Goal: Find specific page/section: Find specific page/section

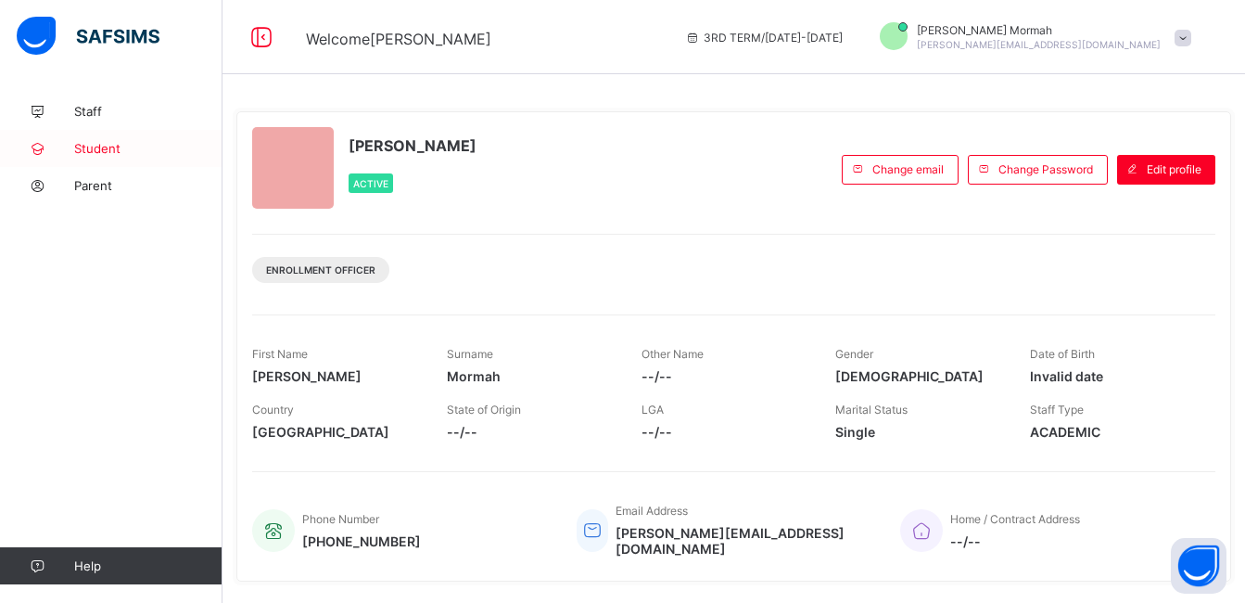
click at [59, 153] on icon at bounding box center [37, 149] width 74 height 14
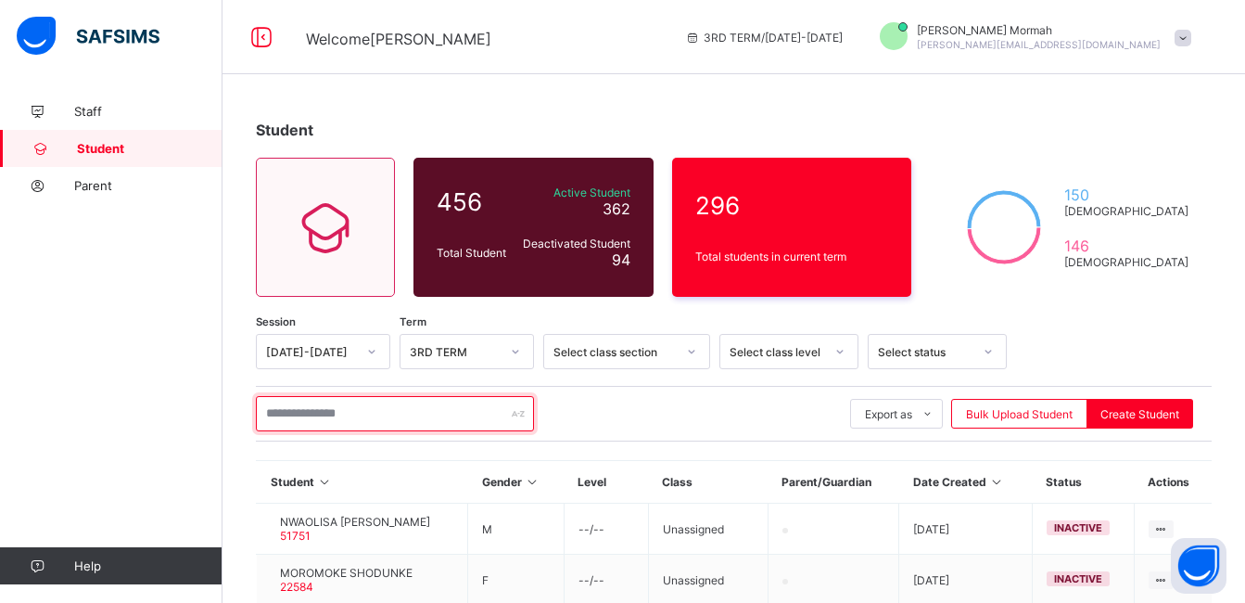
click at [300, 410] on input "text" at bounding box center [395, 413] width 278 height 35
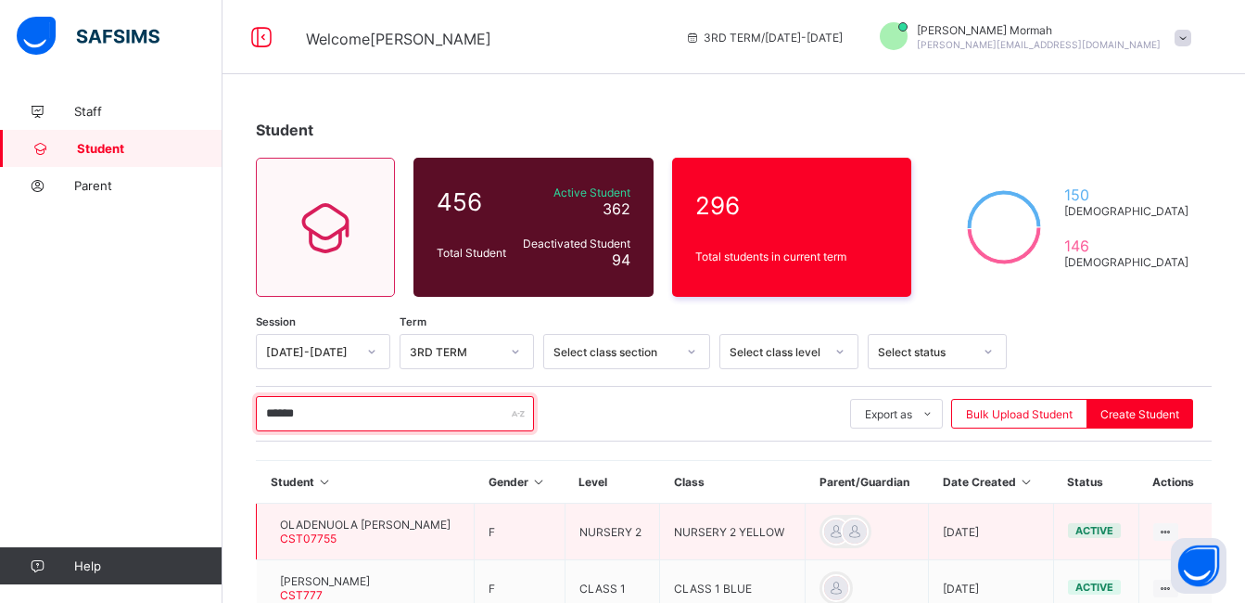
type input "******"
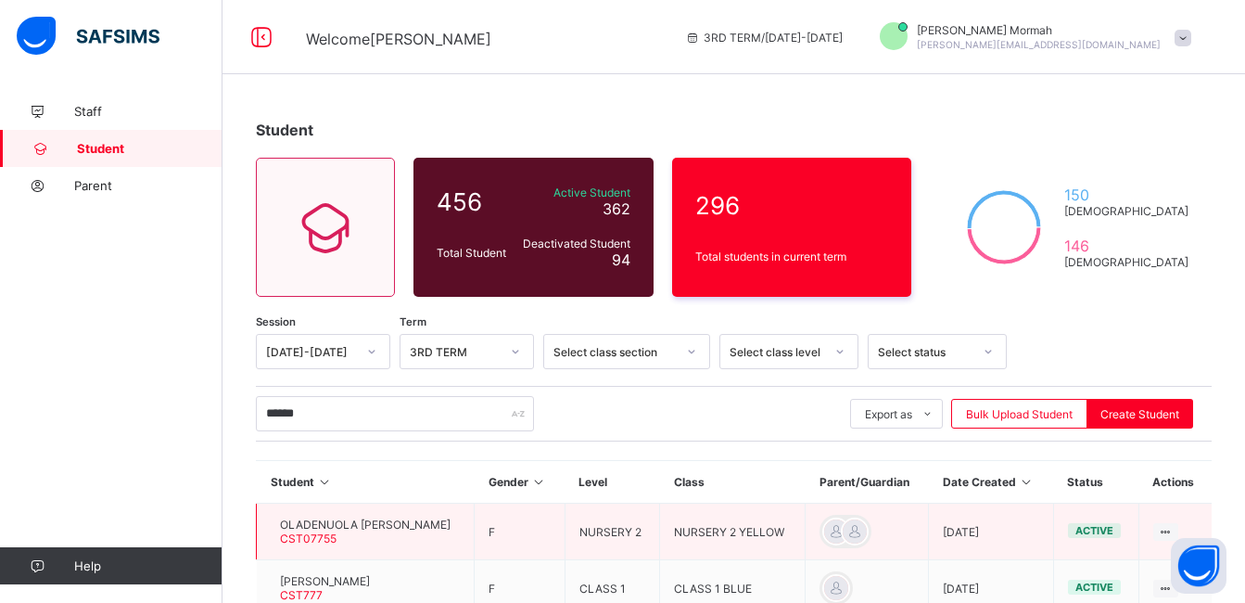
click at [422, 542] on div "OLADENUOLA [PERSON_NAME] CST07755" at bounding box center [365, 531] width 171 height 28
